Goal: Task Accomplishment & Management: Use online tool/utility

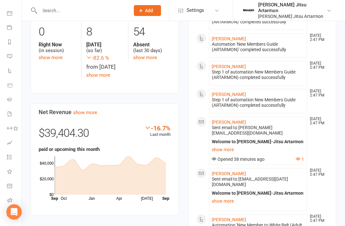
scroll to position [374, 0]
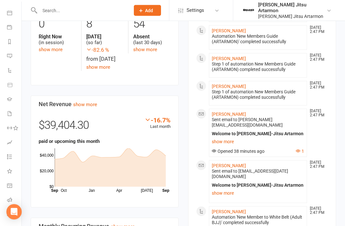
click at [3, 219] on li "Class check-in" at bounding box center [9, 215] width 21 height 14
click at [7, 208] on link "Class check-in" at bounding box center [14, 215] width 14 height 14
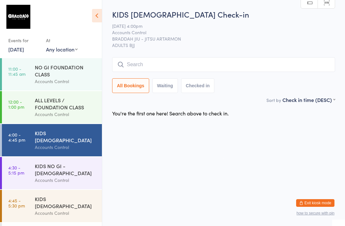
click at [283, 63] on input "search" at bounding box center [223, 64] width 223 height 15
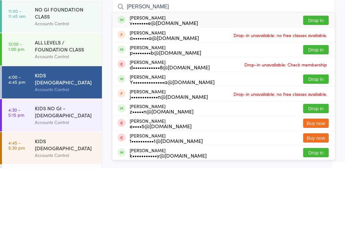
type input "[PERSON_NAME]"
click at [319, 73] on button "Drop in" at bounding box center [316, 77] width 26 height 9
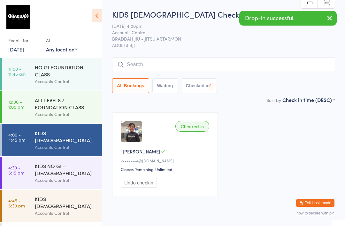
click at [27, 198] on link "4:45 - 5:30 pm KIDS [DEMOGRAPHIC_DATA] Accounts Control" at bounding box center [52, 206] width 100 height 32
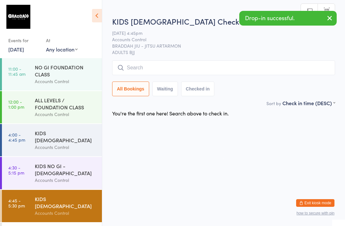
click at [263, 79] on div "All Bookings Waiting Checked in" at bounding box center [223, 78] width 223 height 36
click at [273, 72] on input "search" at bounding box center [223, 67] width 223 height 15
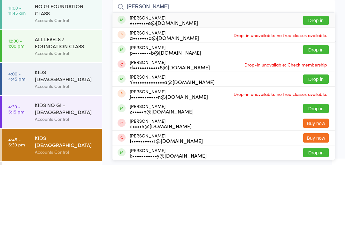
type input "[PERSON_NAME]"
click at [320, 77] on button "Drop in" at bounding box center [316, 81] width 26 height 9
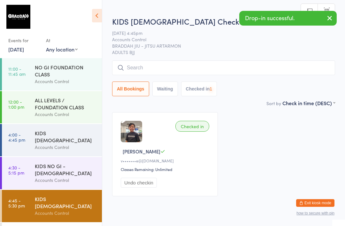
click at [28, 83] on link "11:00 - 11:45 am NO GI FOUNDATION CLASS Accounts Control" at bounding box center [52, 74] width 100 height 32
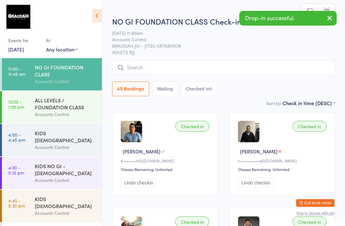
click at [31, 99] on link "12:00 - 1:00 pm ALL LEVELS / FOUNDATION CLASS Accounts Control" at bounding box center [52, 107] width 100 height 32
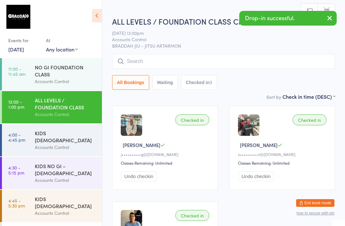
click at [19, 142] on time "4:00 - 4:45 pm" at bounding box center [16, 137] width 17 height 10
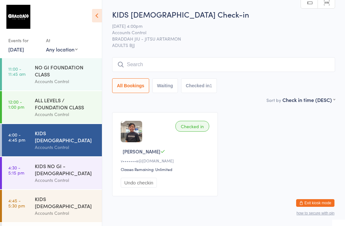
click at [301, 60] on input "search" at bounding box center [223, 64] width 223 height 15
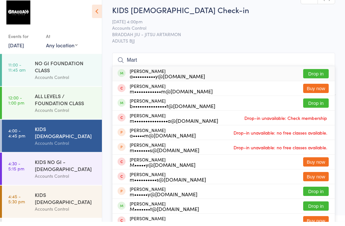
type input "Mart"
click at [316, 73] on button "Drop in" at bounding box center [316, 77] width 26 height 9
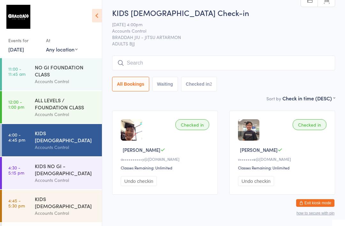
click at [323, 59] on input "search" at bounding box center [223, 63] width 223 height 15
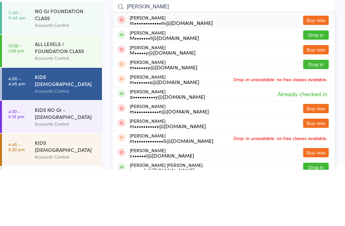
type input "[PERSON_NAME]"
click at [318, 86] on button "Drop in" at bounding box center [316, 90] width 26 height 9
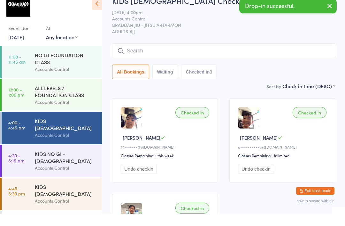
click at [246, 34] on span "BRADDAH JIU - JITSU ARTARMON" at bounding box center [218, 37] width 213 height 6
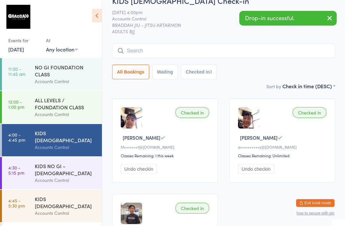
click at [62, 176] on div "Accounts Control" at bounding box center [66, 179] width 62 height 7
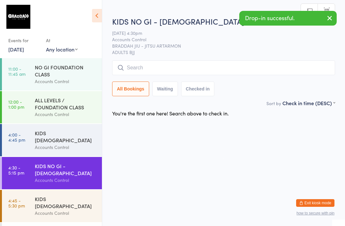
click at [82, 195] on div "KIDS [DEMOGRAPHIC_DATA]" at bounding box center [66, 202] width 62 height 14
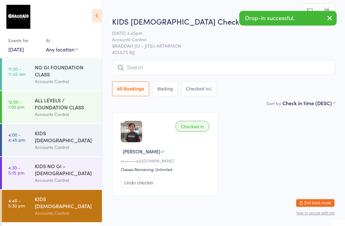
click at [238, 68] on input "search" at bounding box center [223, 67] width 223 height 15
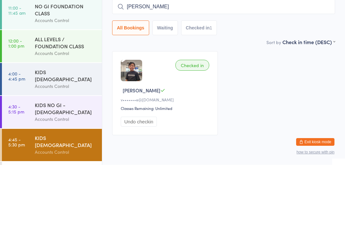
type input "[PERSON_NAME]"
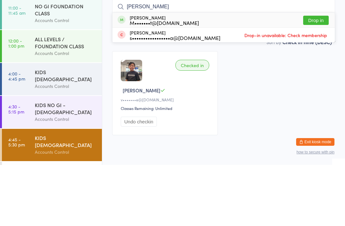
click at [318, 77] on button "Drop in" at bounding box center [316, 81] width 26 height 9
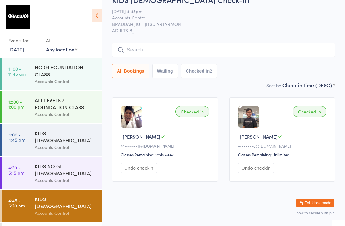
click at [269, 50] on input "search" at bounding box center [223, 49] width 223 height 15
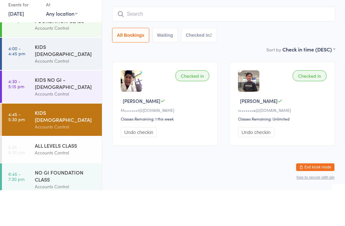
scroll to position [55, 0]
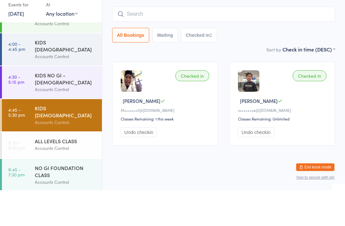
click at [73, 88] on div "Accounts Control" at bounding box center [66, 91] width 62 height 7
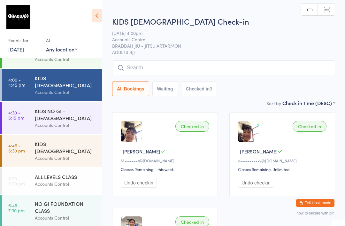
click at [289, 74] on input "search" at bounding box center [223, 67] width 223 height 15
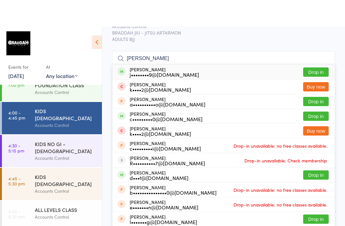
scroll to position [32, 0]
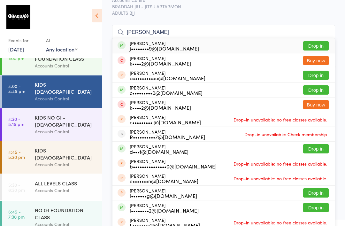
click at [325, 37] on input "[PERSON_NAME]" at bounding box center [223, 32] width 223 height 15
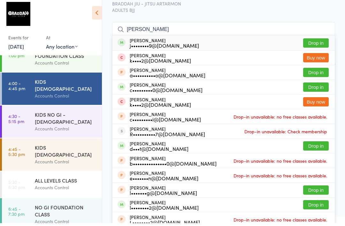
type input "[PERSON_NAME]"
click at [320, 41] on button "Drop in" at bounding box center [316, 45] width 26 height 9
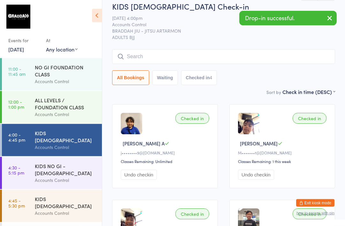
scroll to position [0, 0]
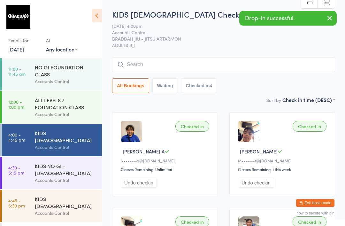
click at [226, 67] on input "search" at bounding box center [223, 64] width 223 height 15
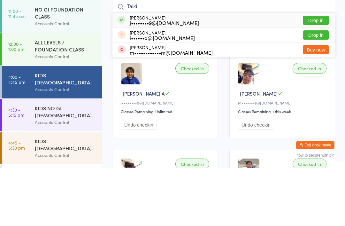
type input "Taiki"
click at [319, 73] on button "Drop in" at bounding box center [316, 77] width 26 height 9
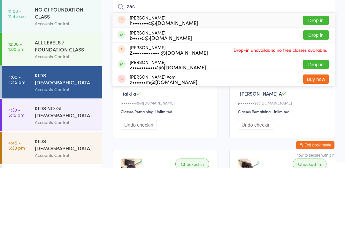
type input "zac"
click at [317, 88] on button "Drop in" at bounding box center [316, 92] width 26 height 9
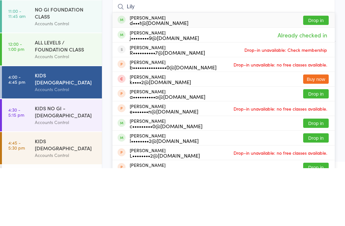
type input "Lily"
click at [321, 73] on button "Drop in" at bounding box center [316, 77] width 26 height 9
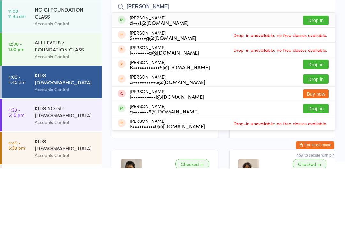
type input "[PERSON_NAME]"
click at [321, 73] on button "Drop in" at bounding box center [316, 77] width 26 height 9
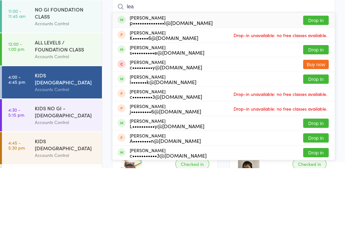
type input "lea"
click at [137, 78] on div "p••••••••••••••l@[DOMAIN_NAME]" at bounding box center [171, 80] width 83 height 5
